Goal: Task Accomplishment & Management: Use online tool/utility

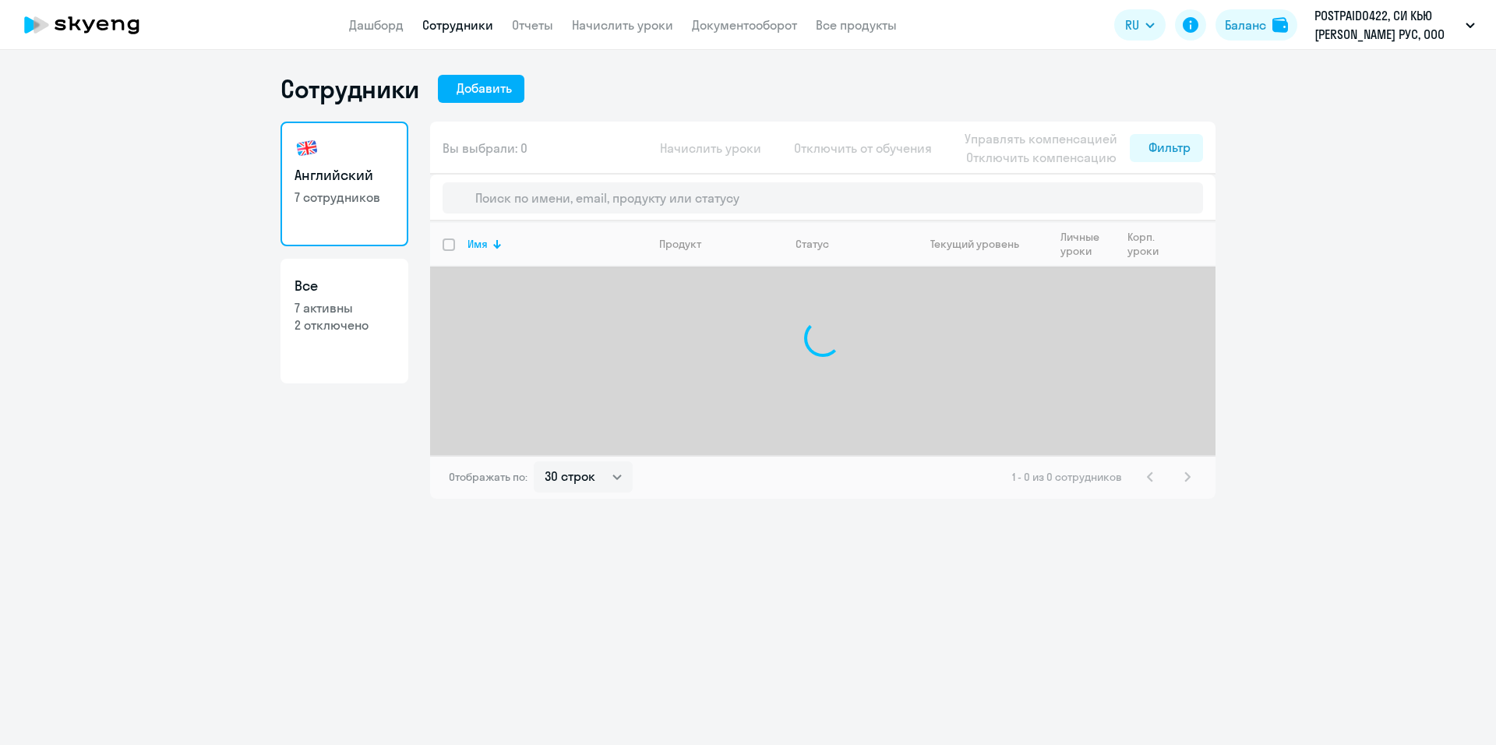
select select "30"
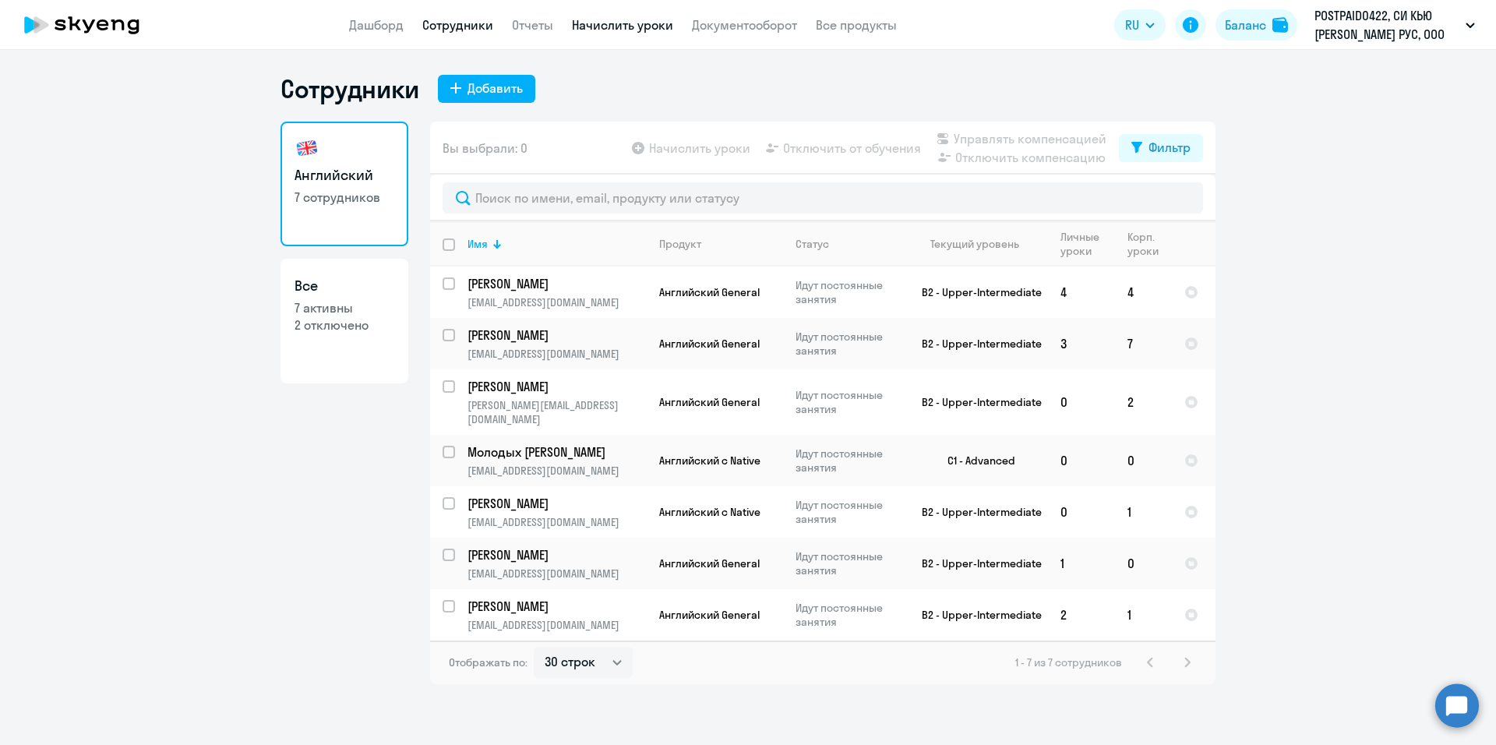
click at [639, 24] on link "Начислить уроки" at bounding box center [622, 25] width 101 height 16
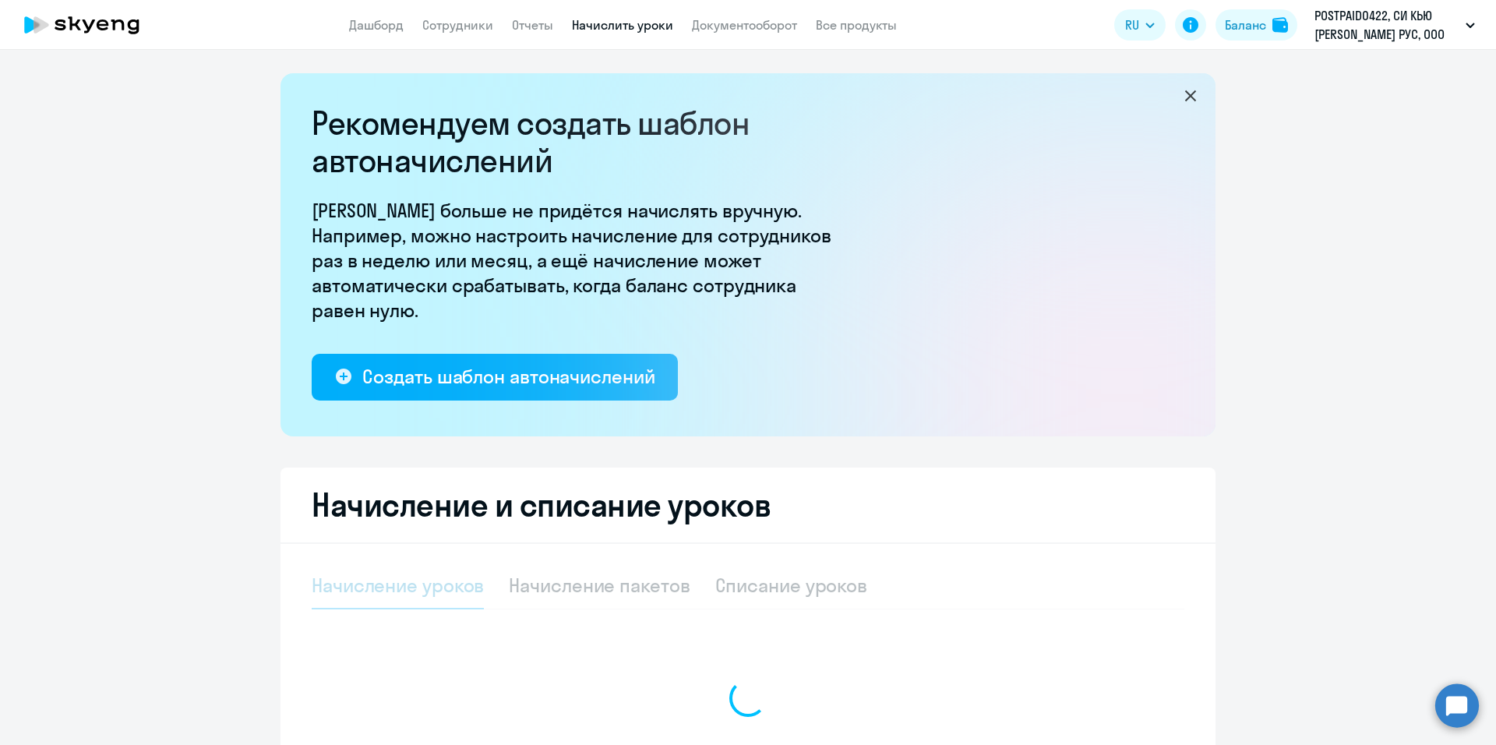
select select "10"
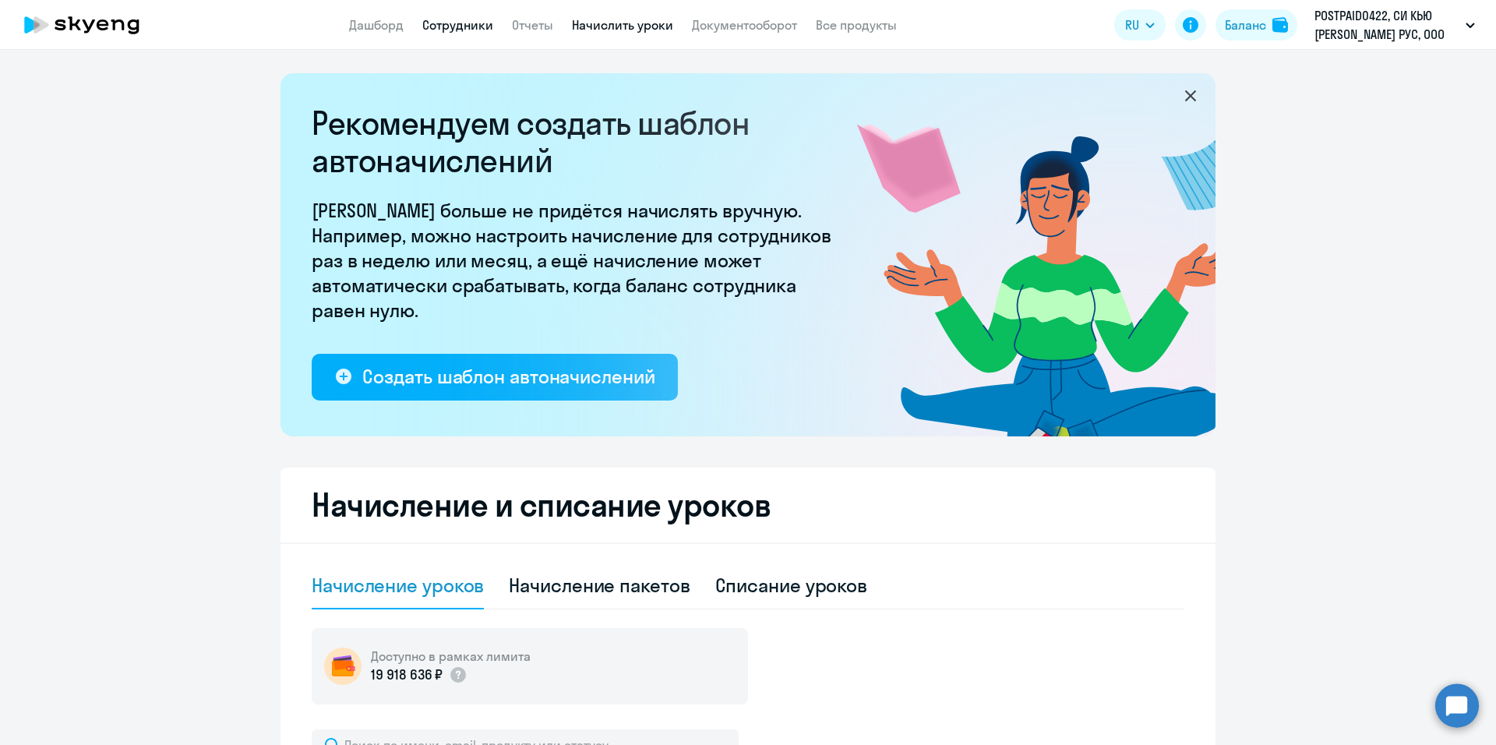
click at [452, 26] on link "Сотрудники" at bounding box center [457, 25] width 71 height 16
select select "30"
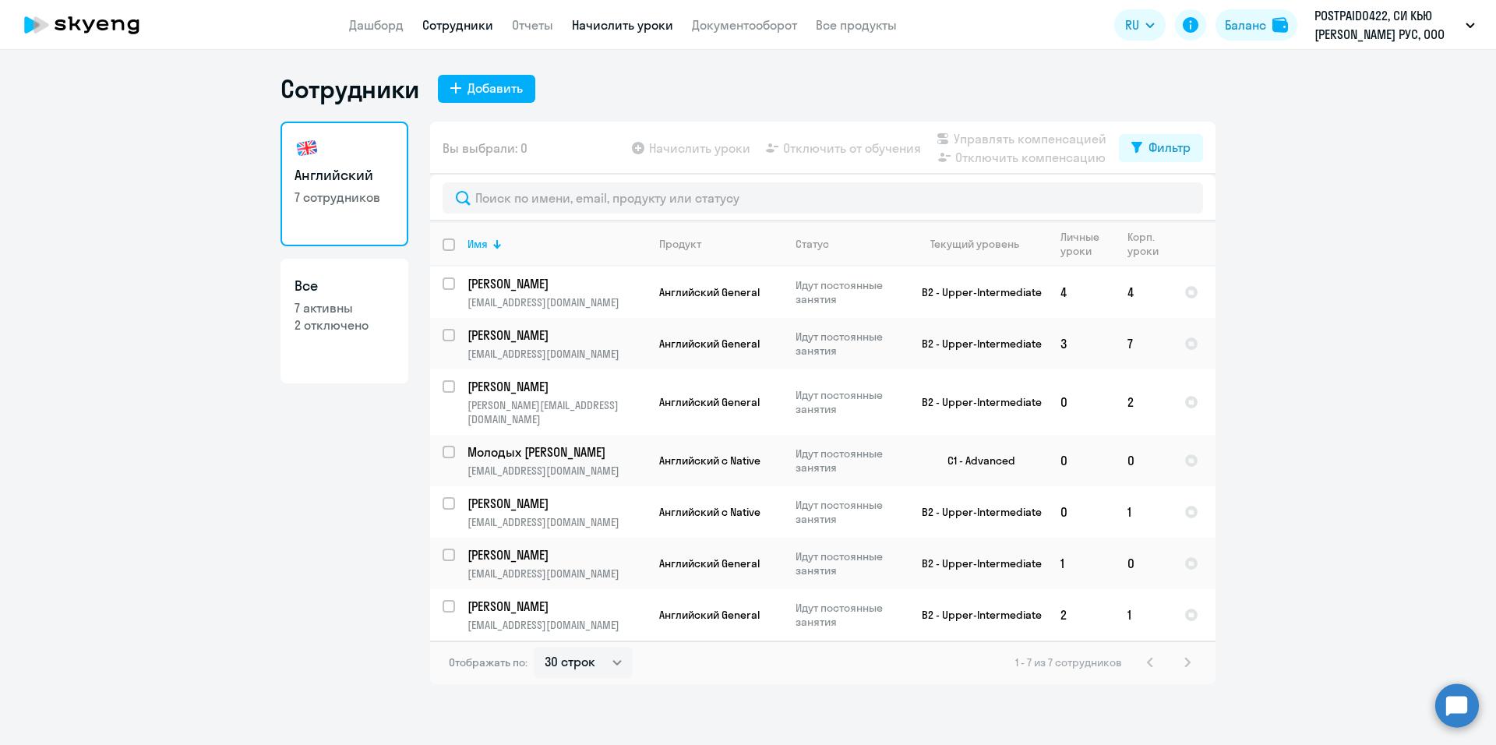
click at [654, 27] on link "Начислить уроки" at bounding box center [622, 25] width 101 height 16
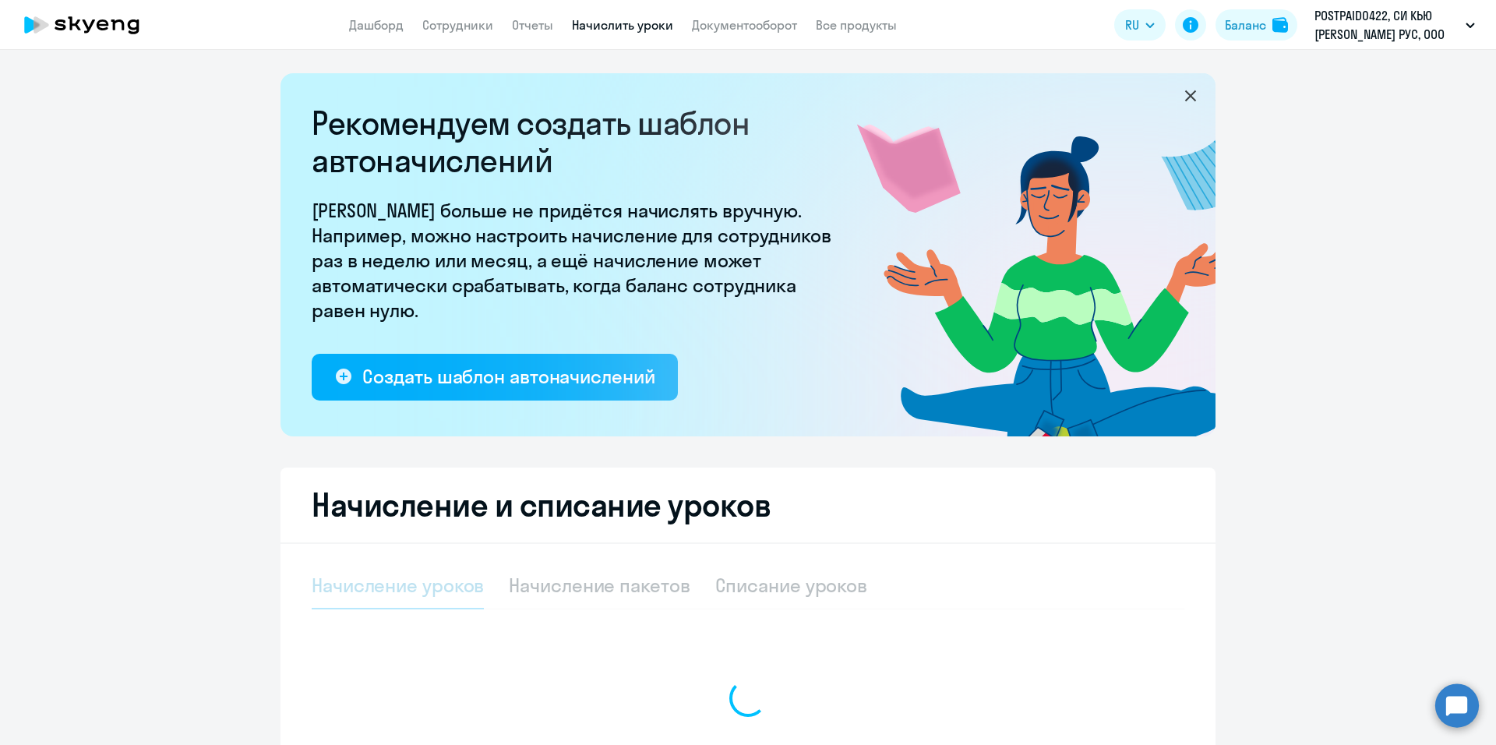
select select "10"
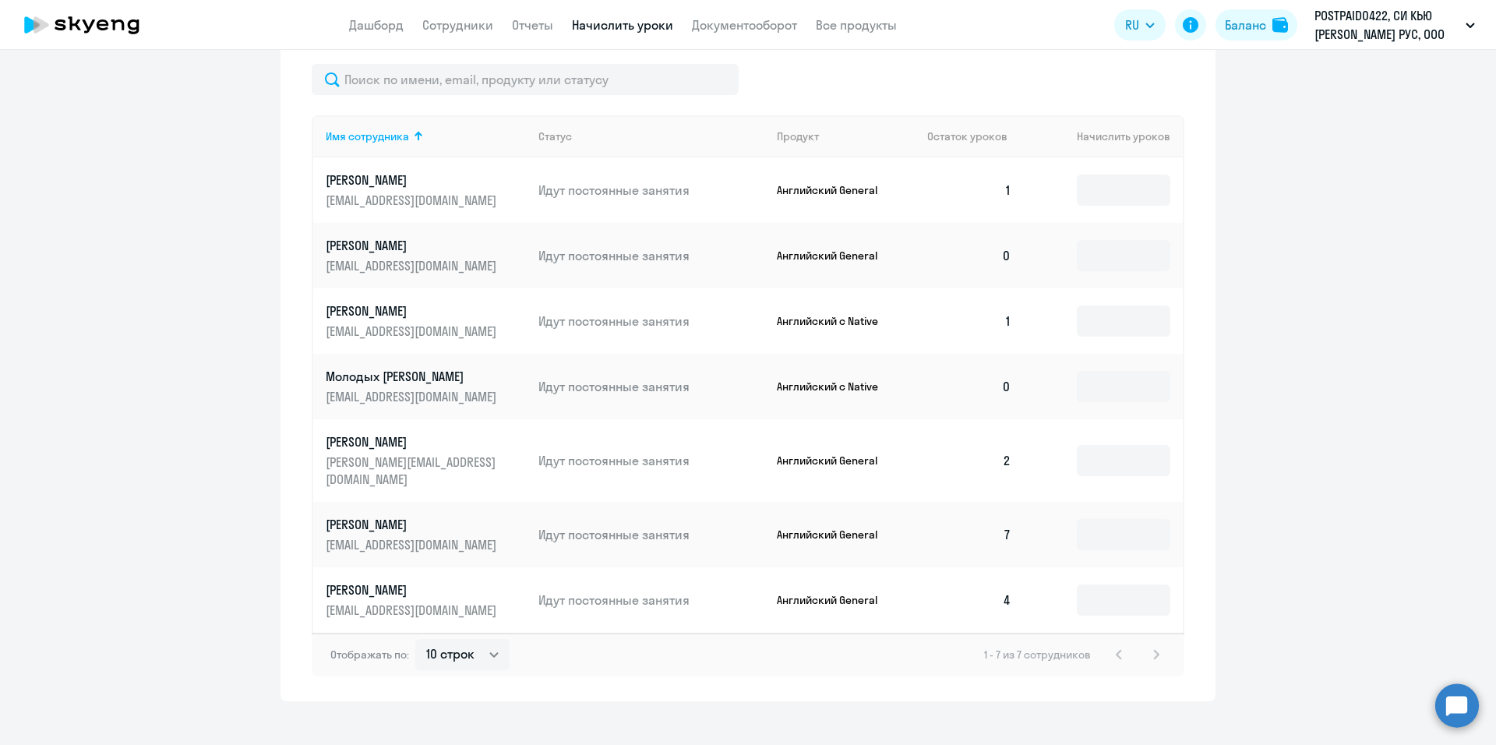
scroll to position [667, 0]
click at [1097, 187] on input at bounding box center [1123, 188] width 93 height 31
click at [1105, 252] on input at bounding box center [1123, 253] width 93 height 31
click at [1133, 196] on input at bounding box center [1123, 188] width 93 height 31
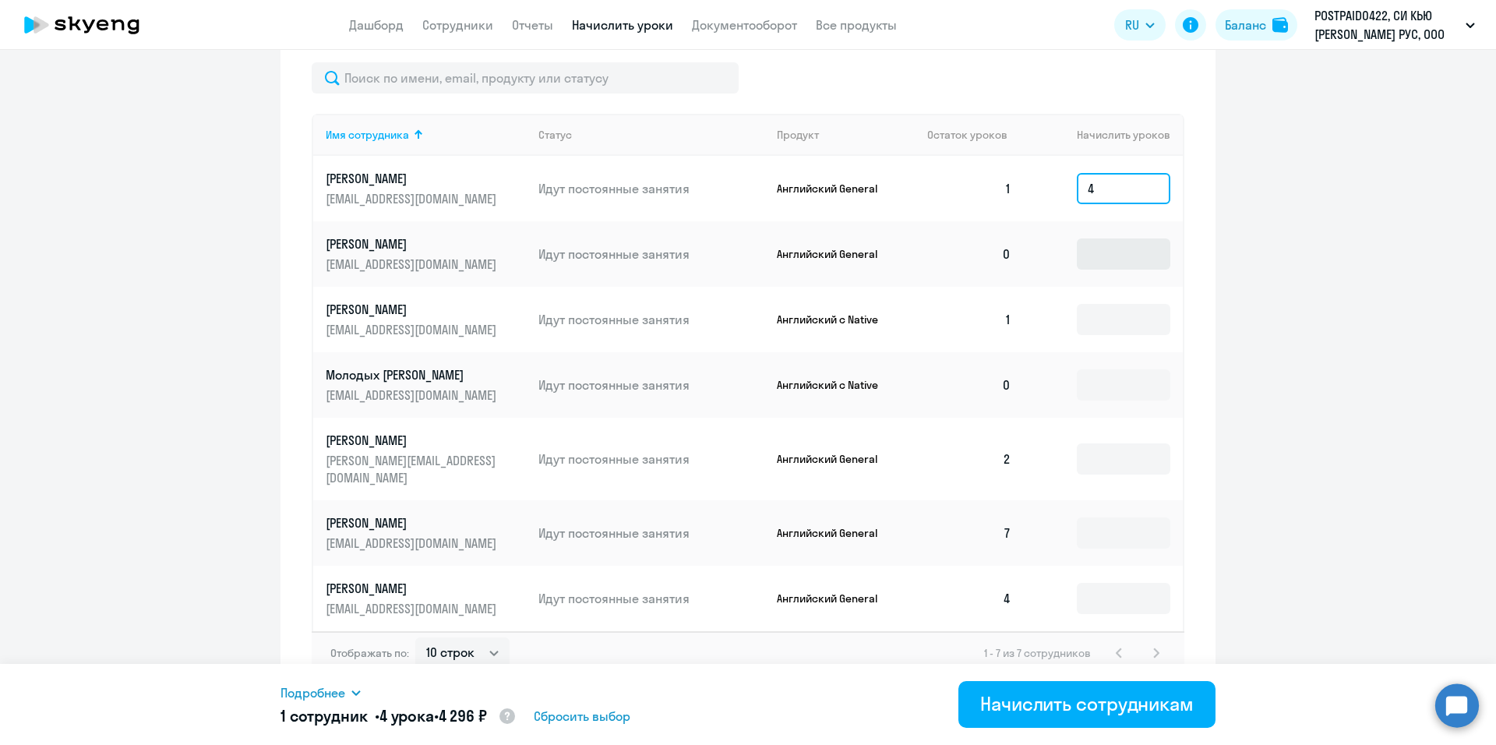
type input "4"
click at [1116, 256] on input at bounding box center [1123, 253] width 93 height 31
type input "4"
click at [1101, 320] on input at bounding box center [1123, 319] width 93 height 31
type input "2"
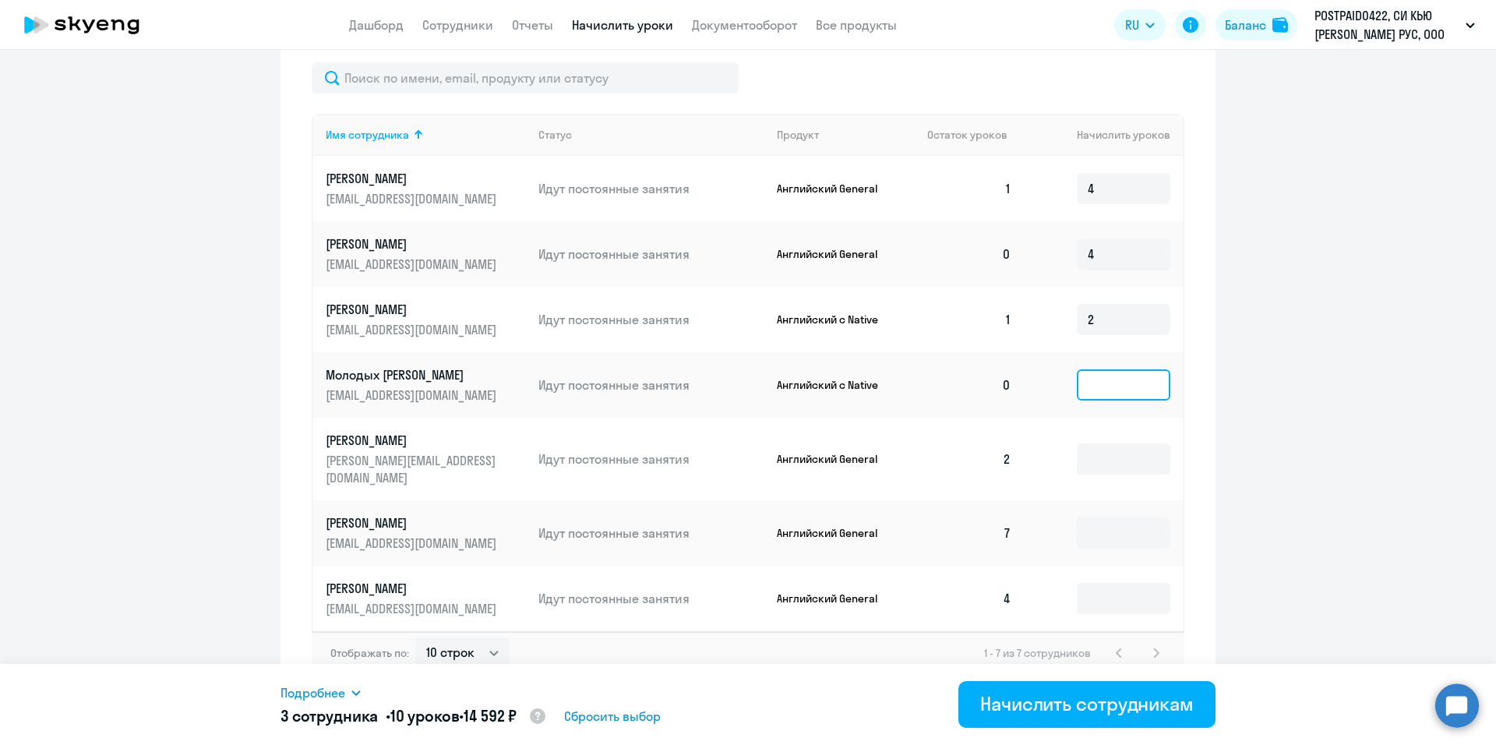
click at [1109, 375] on input at bounding box center [1123, 384] width 93 height 31
type input "2"
click at [1101, 451] on input at bounding box center [1123, 458] width 93 height 31
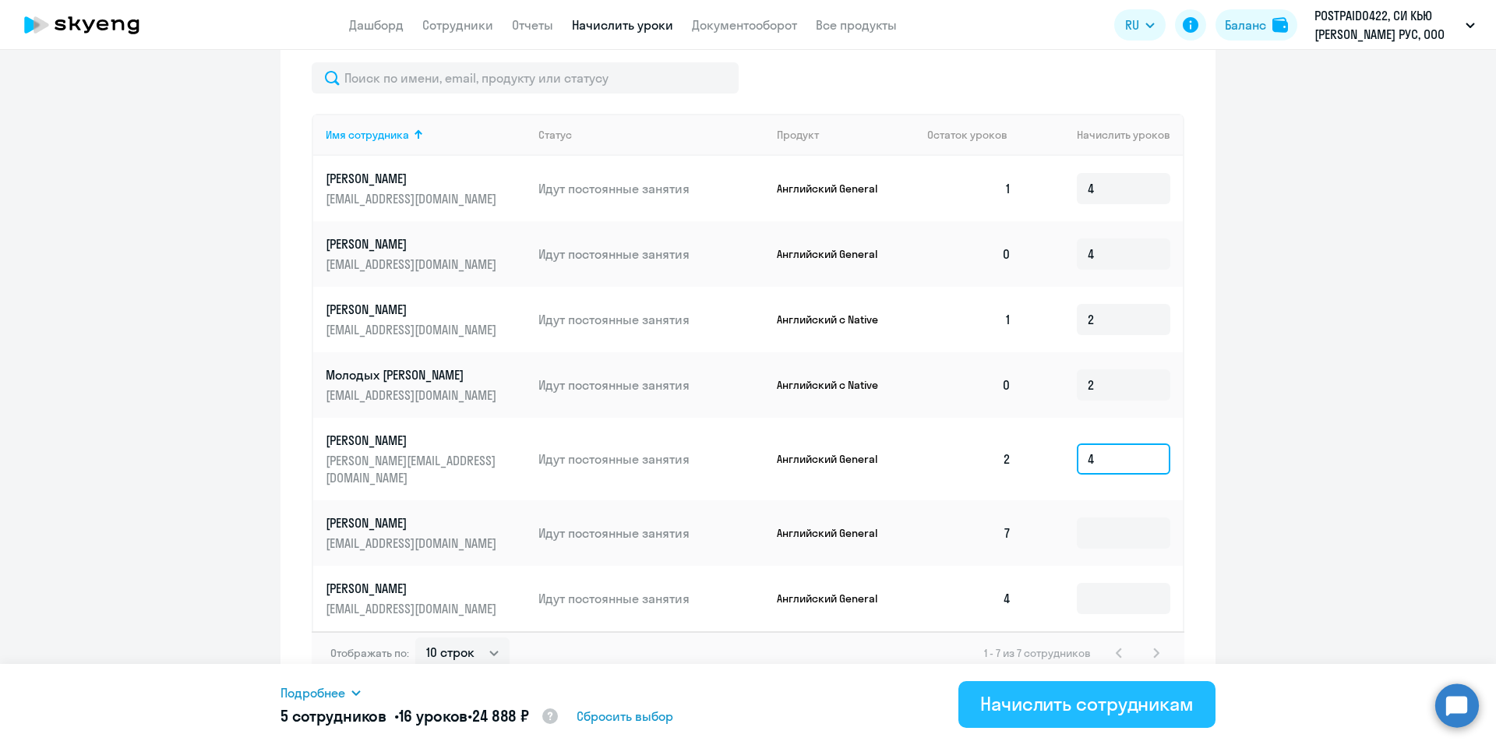
type input "4"
click at [1081, 705] on div "Начислить сотрудникам" at bounding box center [1086, 703] width 213 height 25
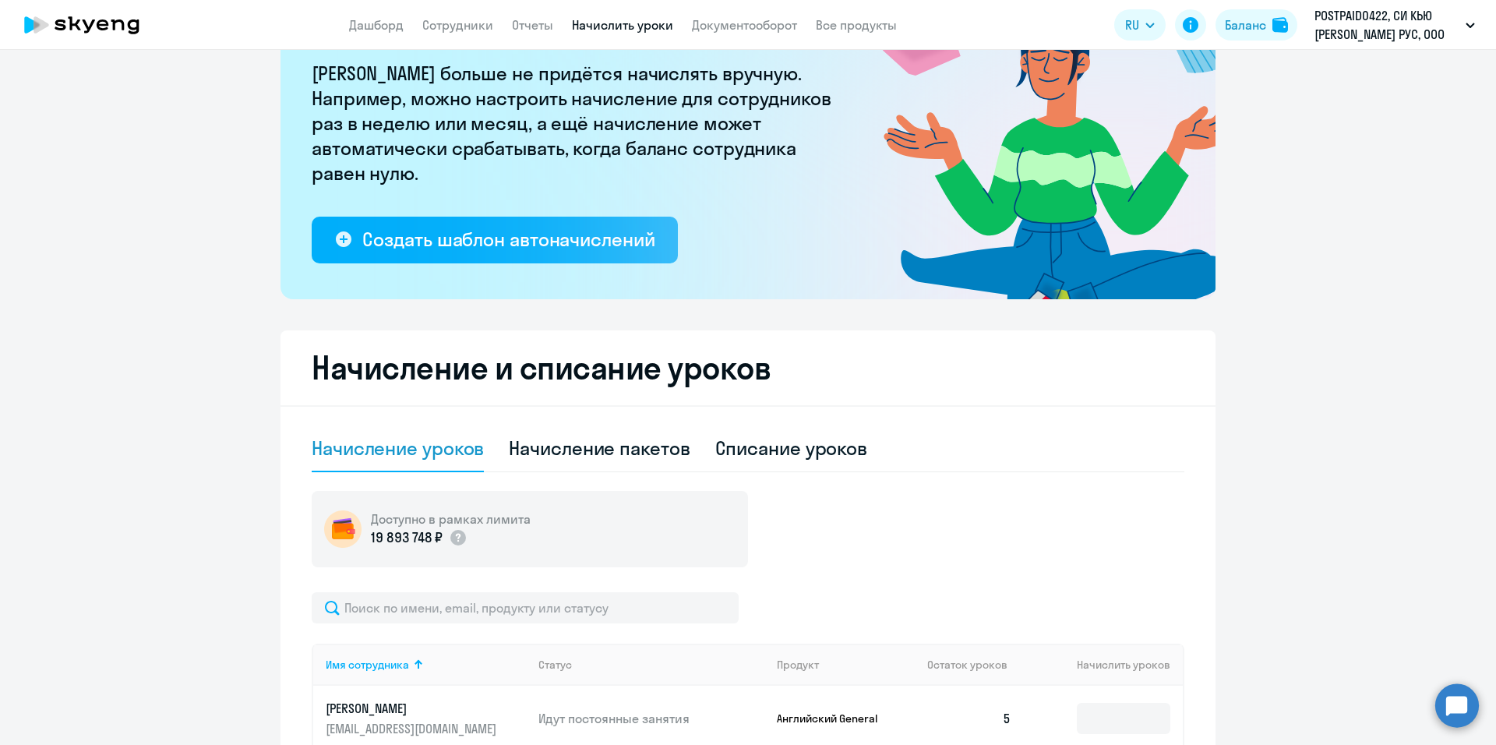
scroll to position [0, 0]
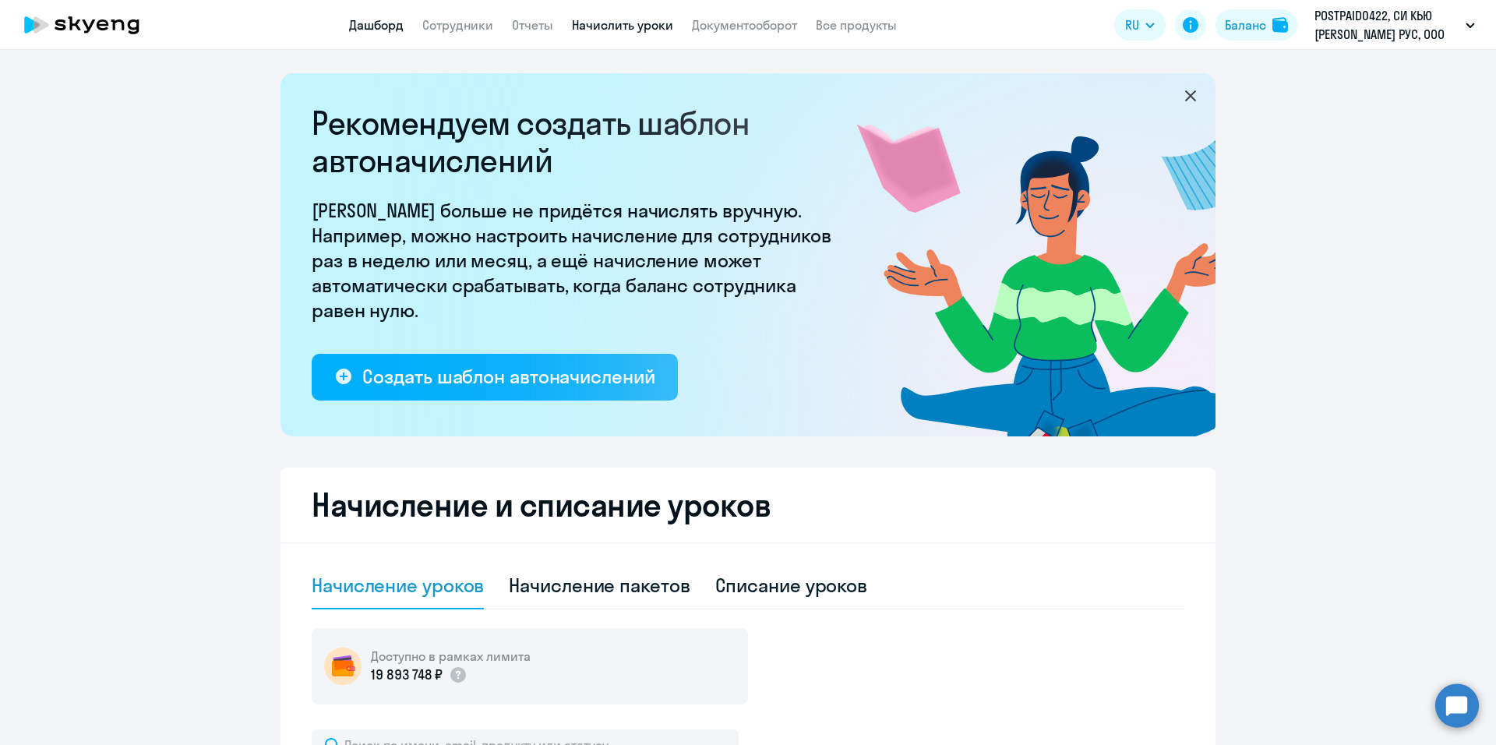
click at [375, 18] on link "Дашборд" at bounding box center [376, 25] width 55 height 16
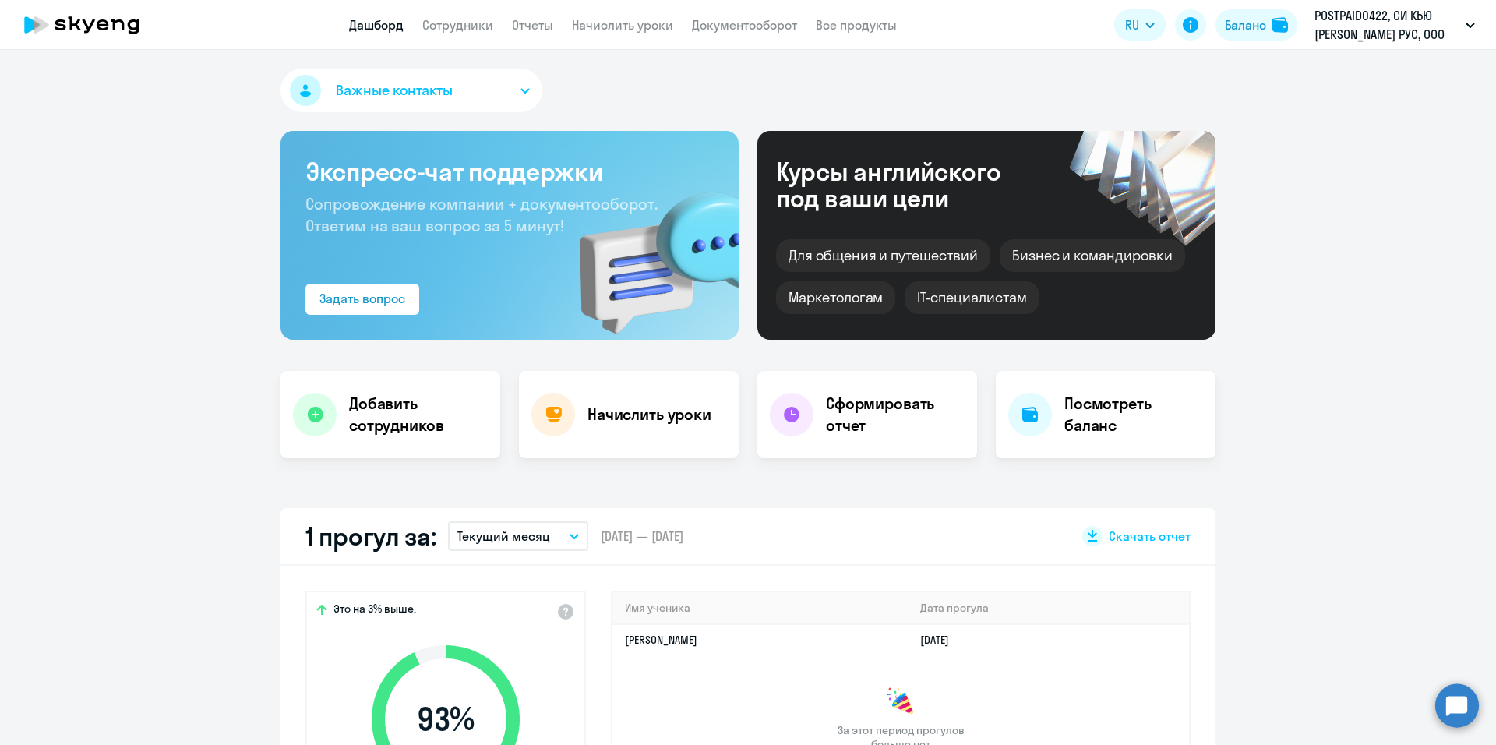
select select "30"
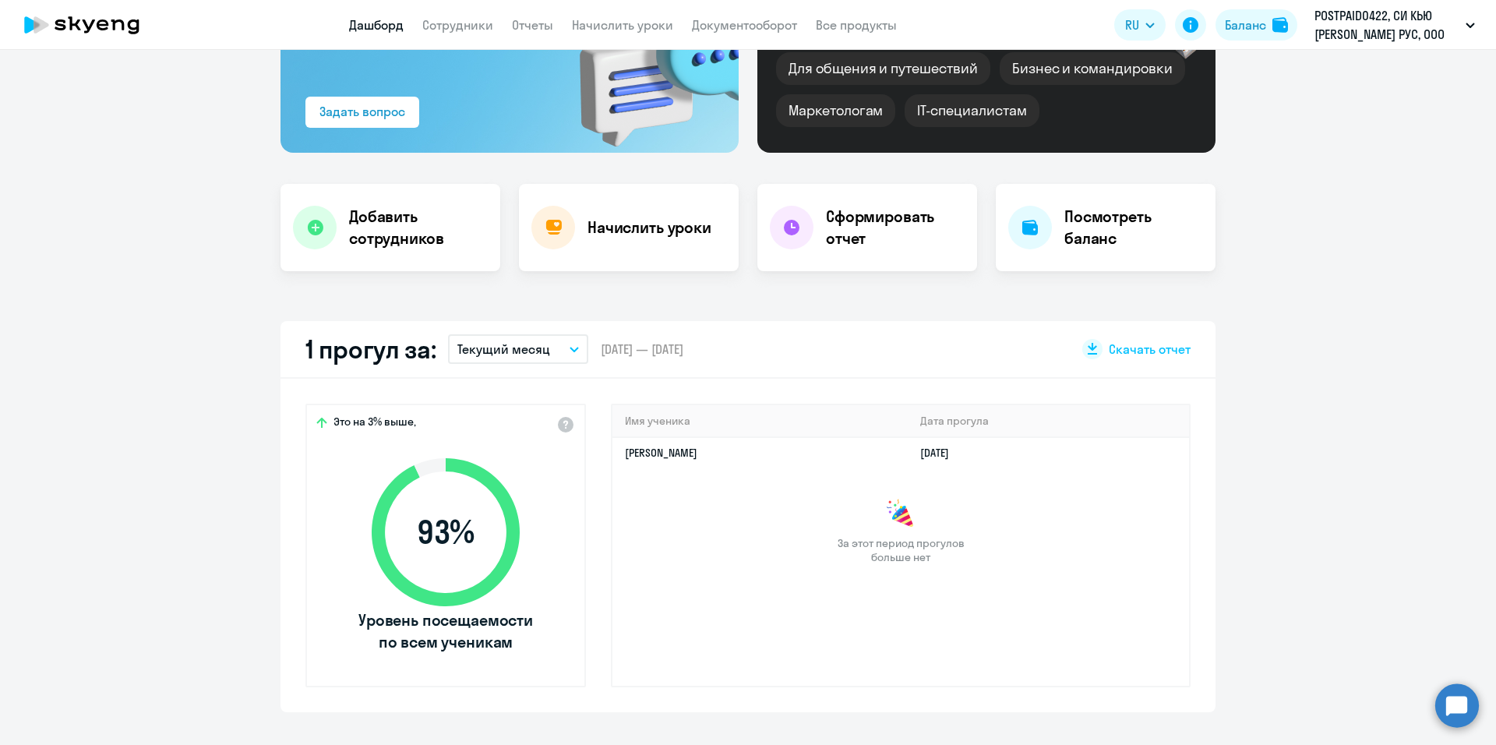
scroll to position [156, 0]
